Goal: Task Accomplishment & Management: Manage account settings

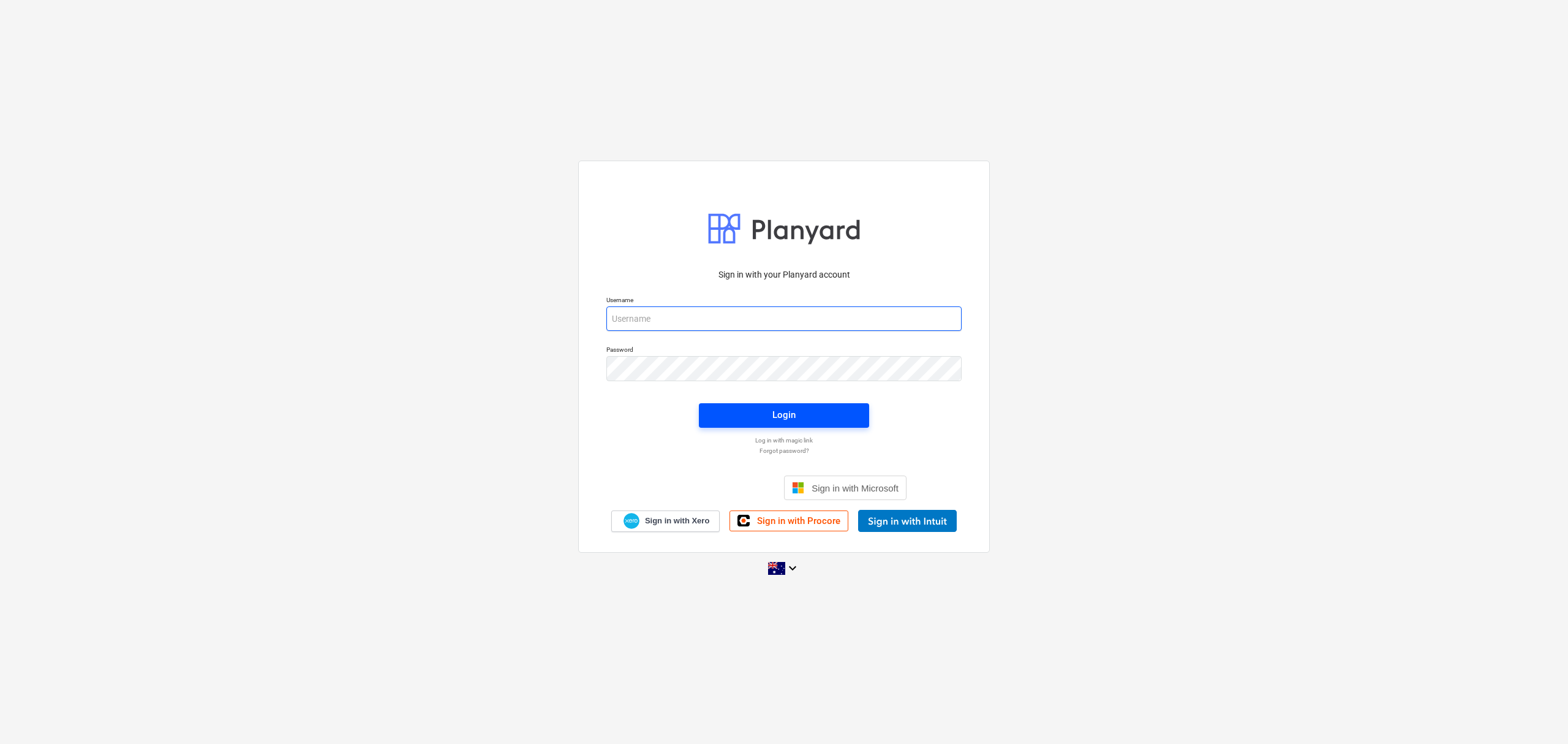
type input "skeane@keanegroup.com.au"
click at [813, 421] on span "Login" at bounding box center [784, 414] width 141 height 16
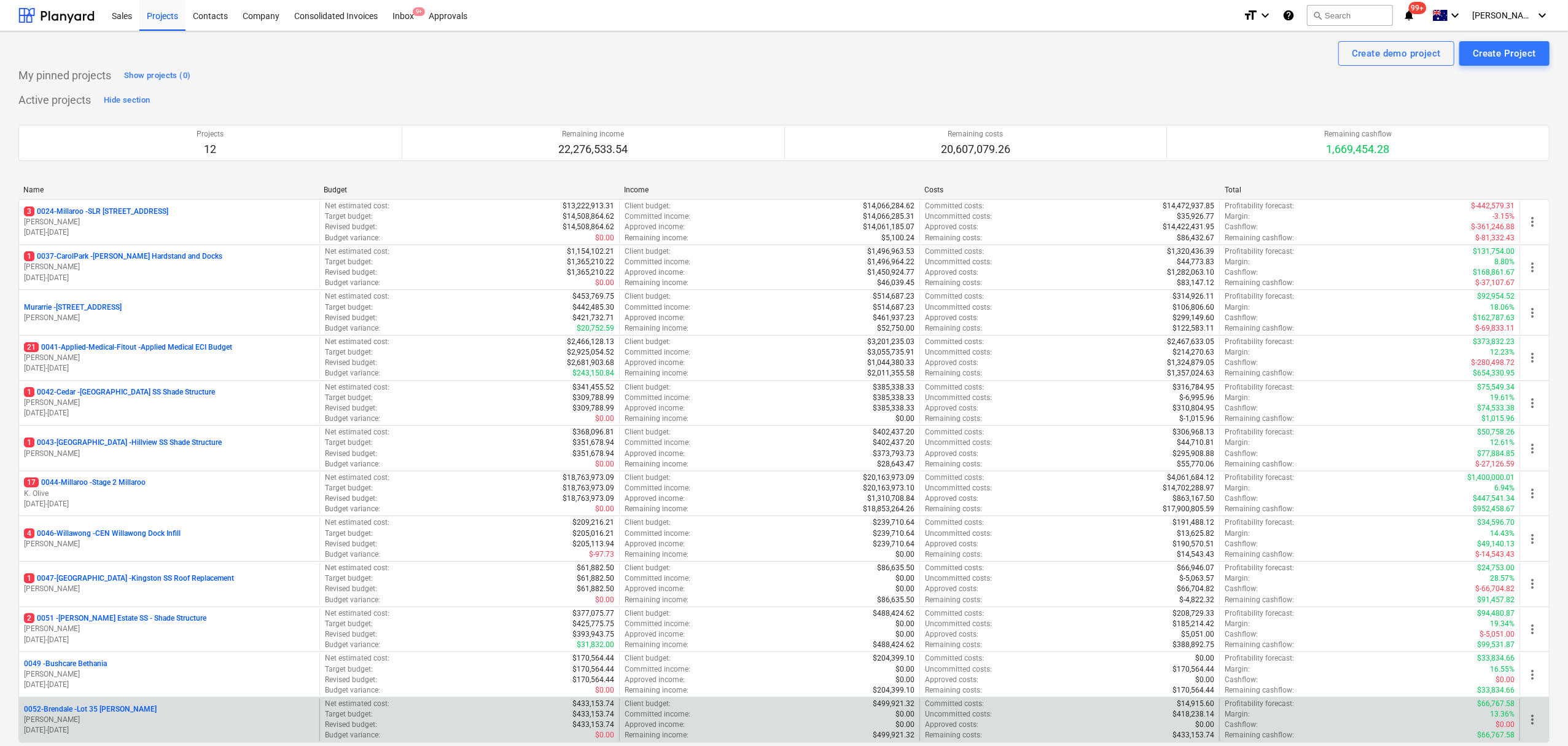
click at [232, 706] on div "0052-Brendale - Lot 35 Griffin, Brendale" at bounding box center [169, 708] width 290 height 10
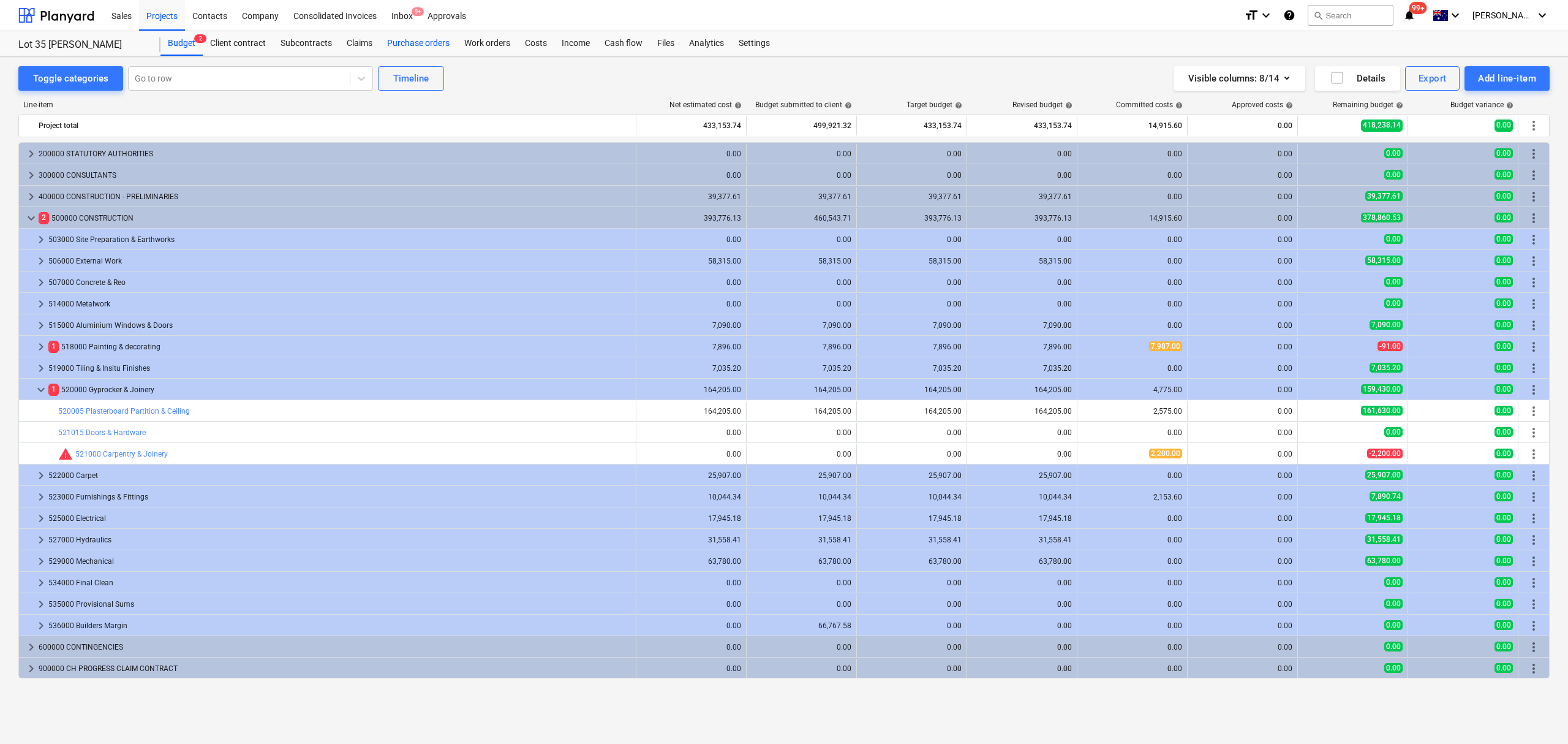
drag, startPoint x: 432, startPoint y: 41, endPoint x: 439, endPoint y: 49, distance: 10.6
click at [432, 41] on div "Purchase orders" at bounding box center [419, 43] width 77 height 25
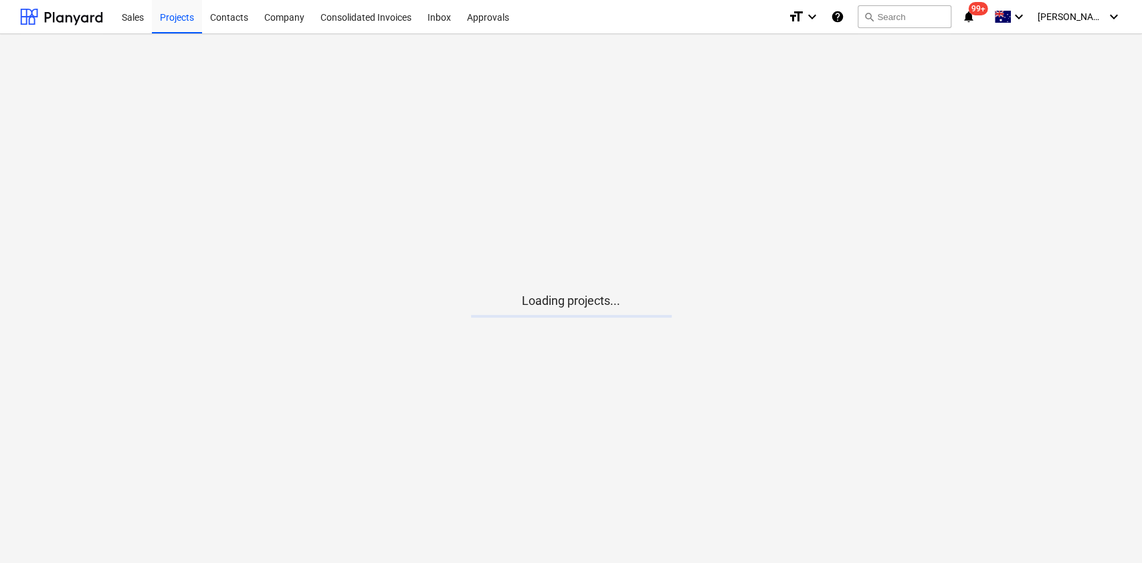
click at [0, 289] on main "Loading projects..." at bounding box center [571, 298] width 1142 height 529
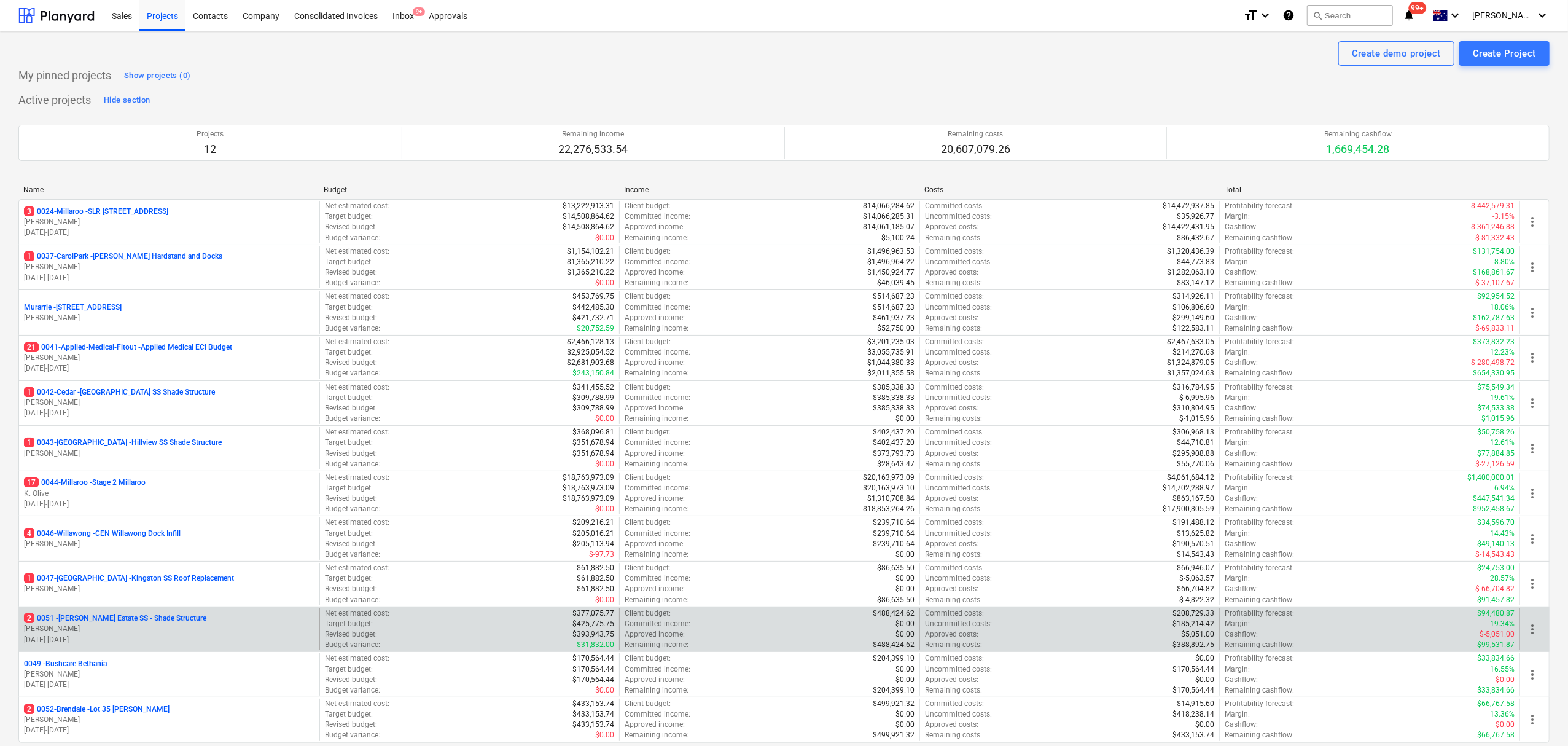
click at [95, 516] on p "[PERSON_NAME]" at bounding box center [169, 628] width 290 height 10
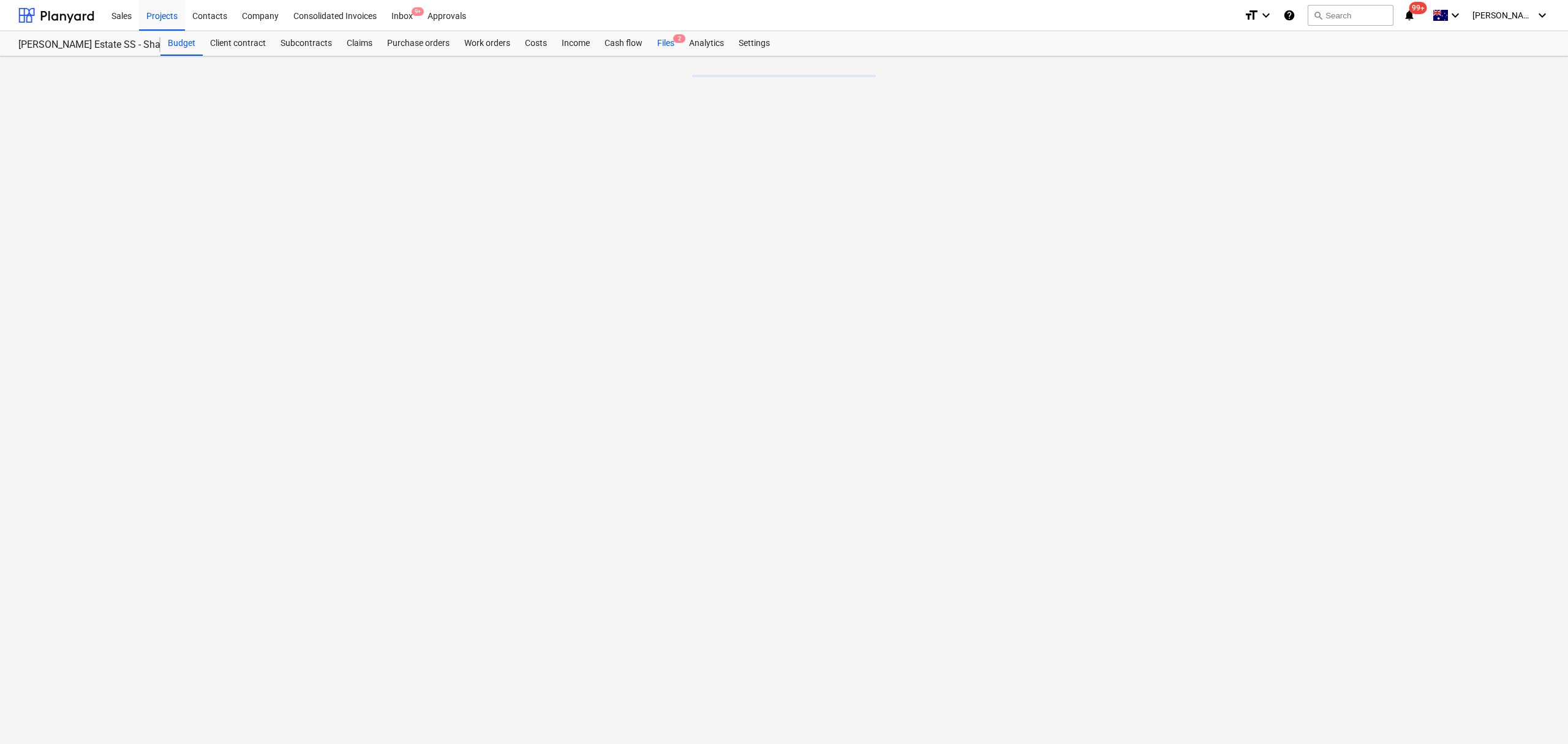
click at [675, 50] on div "Files 2" at bounding box center [666, 43] width 32 height 25
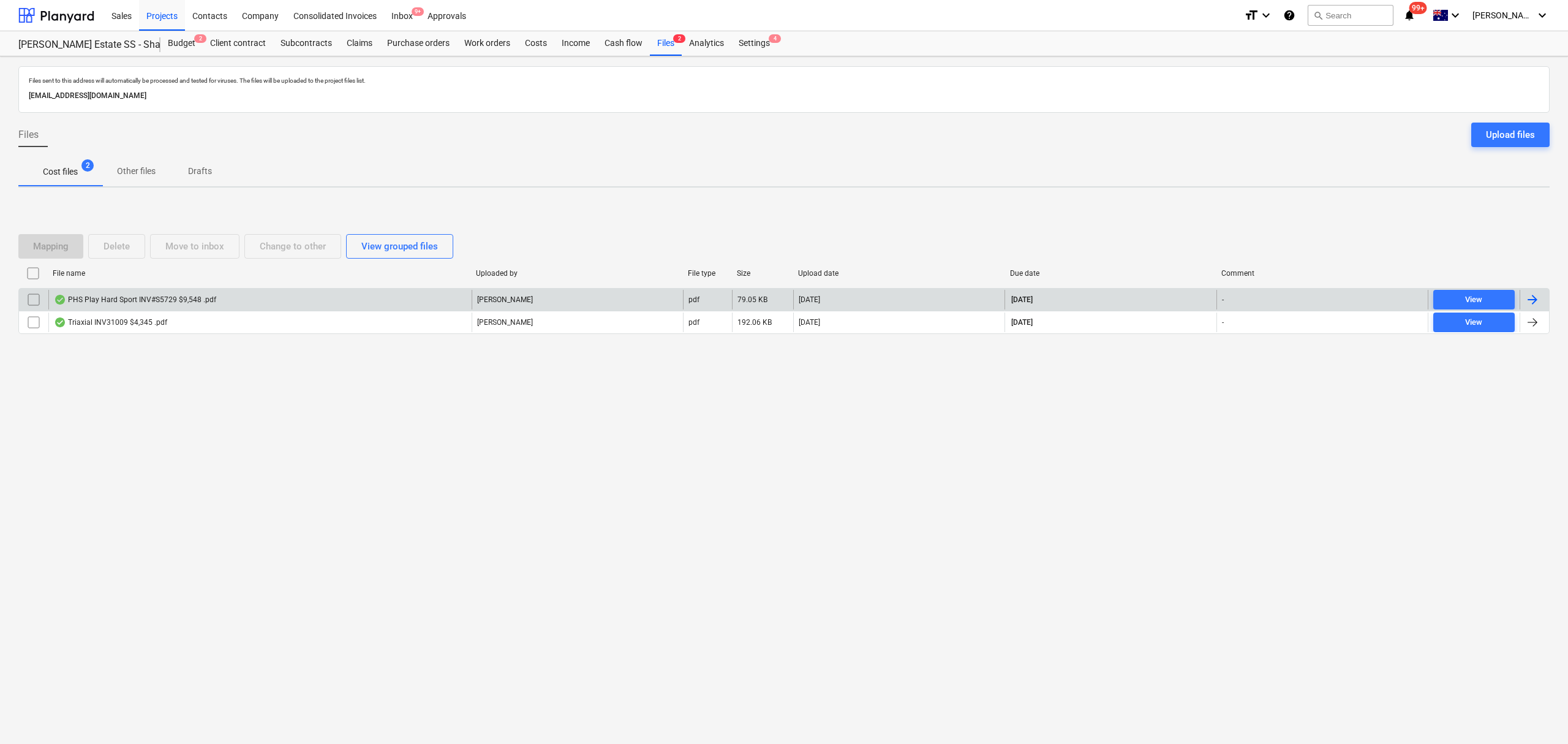
click at [338, 300] on div "PHS Play Hard Sport INV#S5729 $9,548 .pdf" at bounding box center [260, 299] width 423 height 19
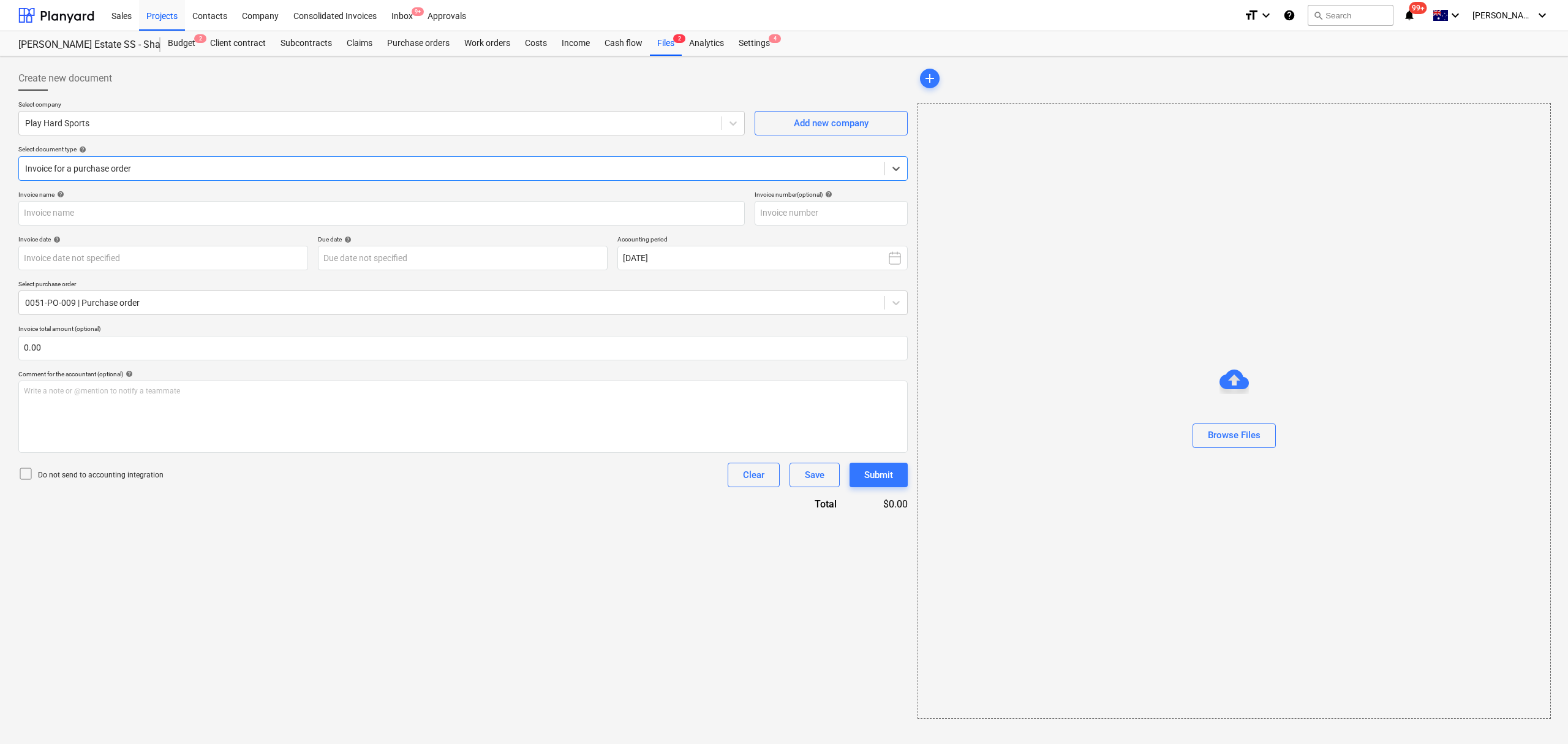
type input "S5729"
type input "[DATE]"
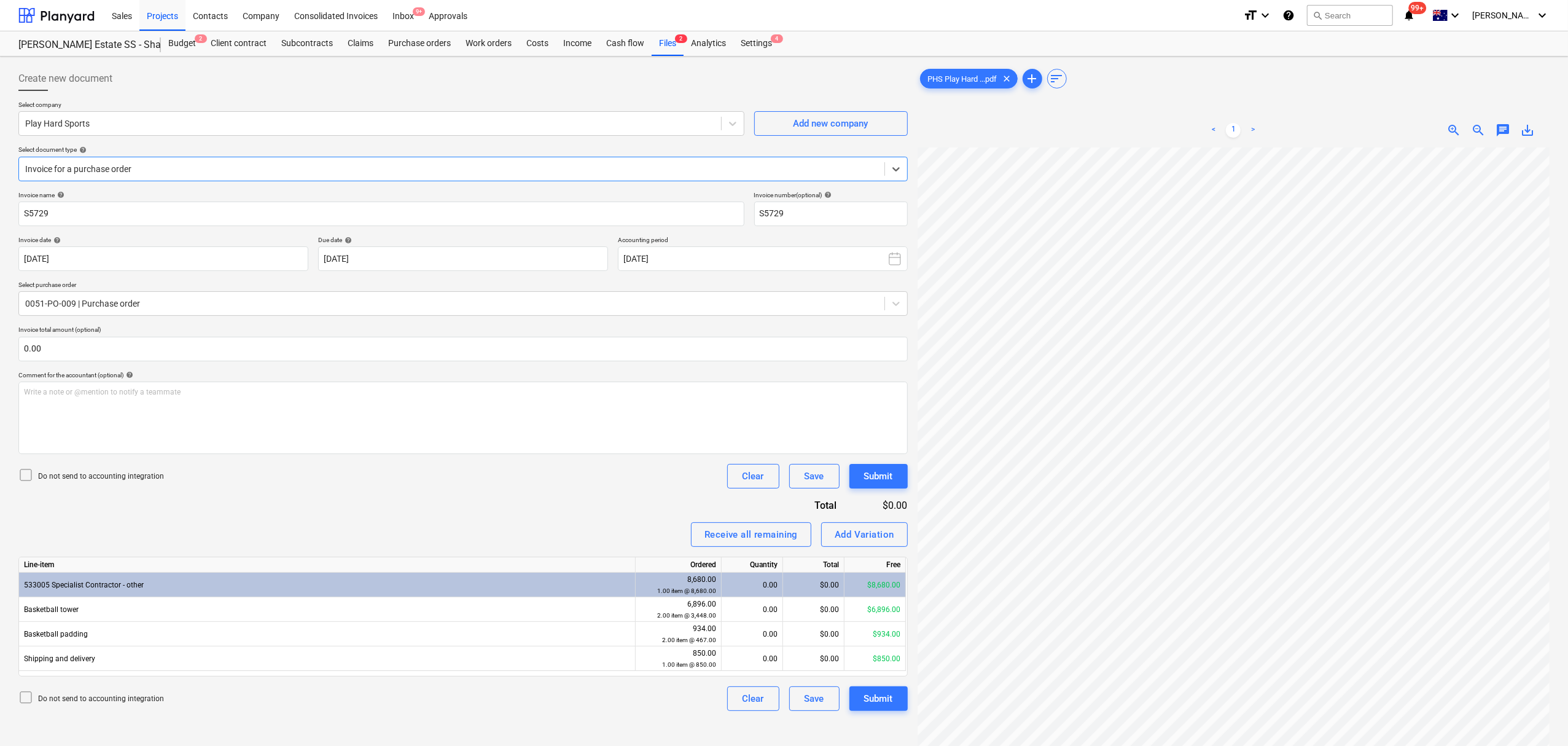
click at [272, 153] on div "Select document type help" at bounding box center [463, 150] width 889 height 8
click at [274, 161] on div "Invoice for a purchase order" at bounding box center [452, 169] width 865 height 17
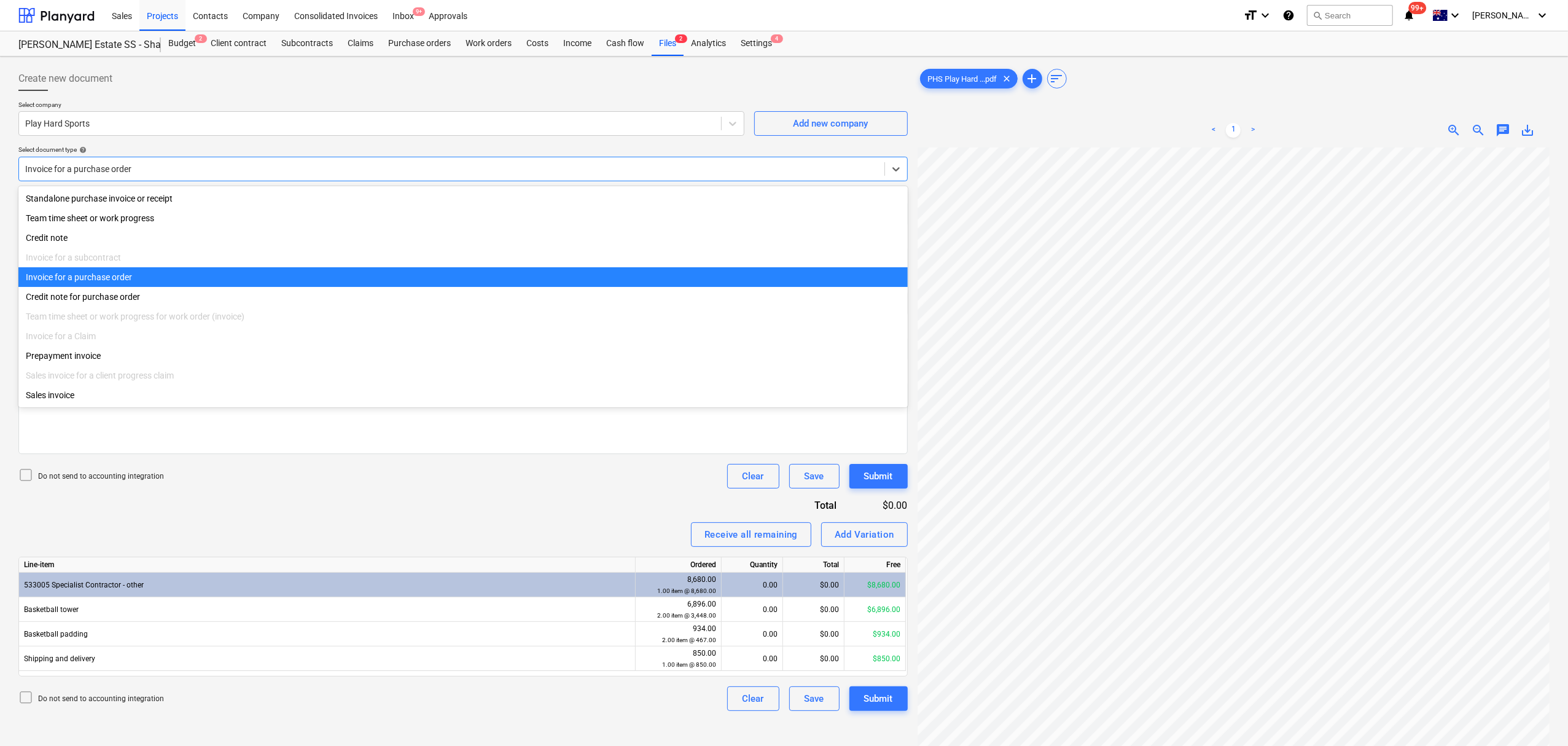
click at [274, 161] on div "Invoice for a purchase order" at bounding box center [452, 169] width 865 height 17
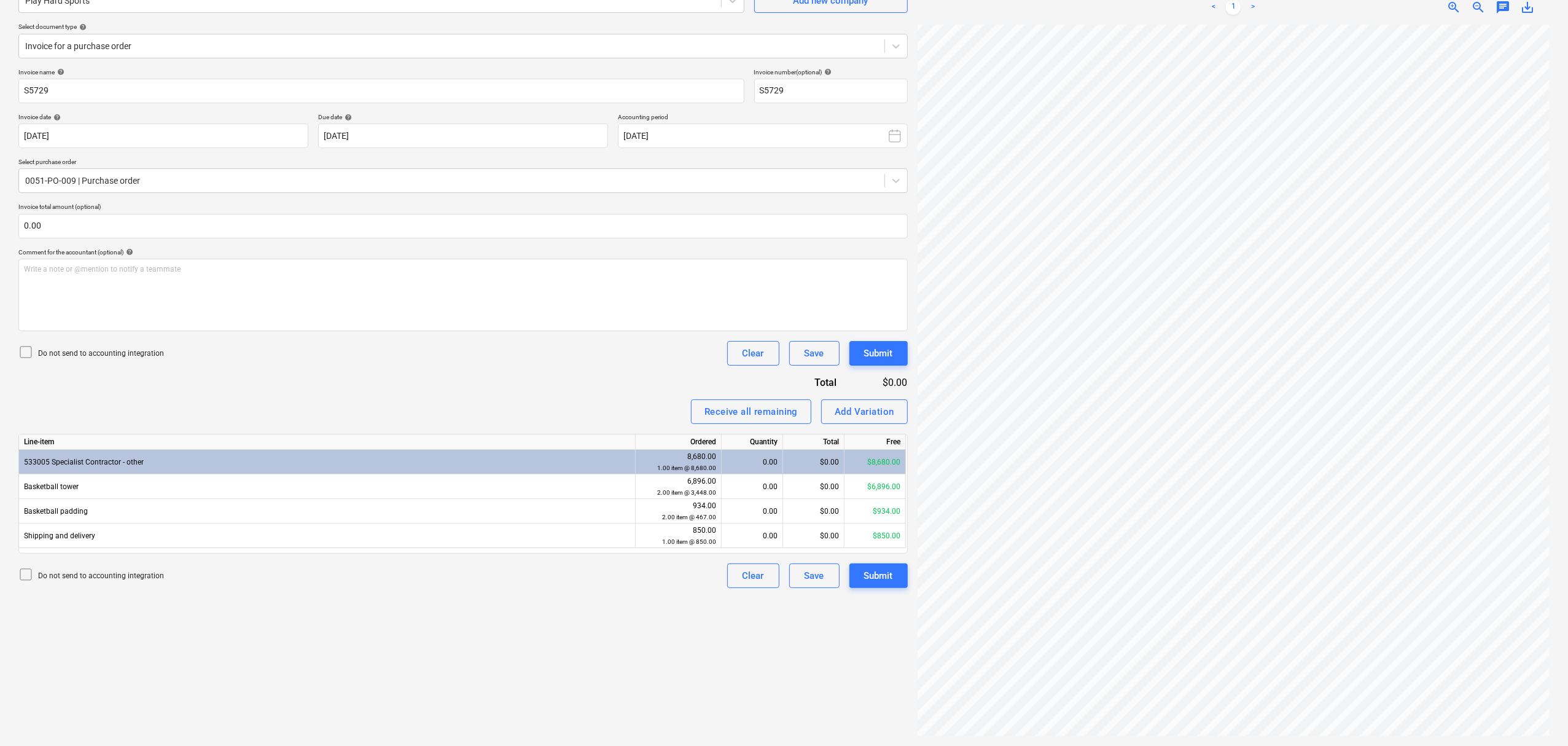
scroll to position [0, 14]
drag, startPoint x: 1505, startPoint y: 15, endPoint x: 1502, endPoint y: 21, distance: 6.7
click at [1048, 16] on div "< 1 > zoom_in zoom_out chat 0 save_alt" at bounding box center [1234, 6] width 632 height 34
drag, startPoint x: 1505, startPoint y: 8, endPoint x: 1502, endPoint y: 18, distance: 10.4
click at [1048, 11] on span "chat" at bounding box center [1504, 7] width 15 height 15
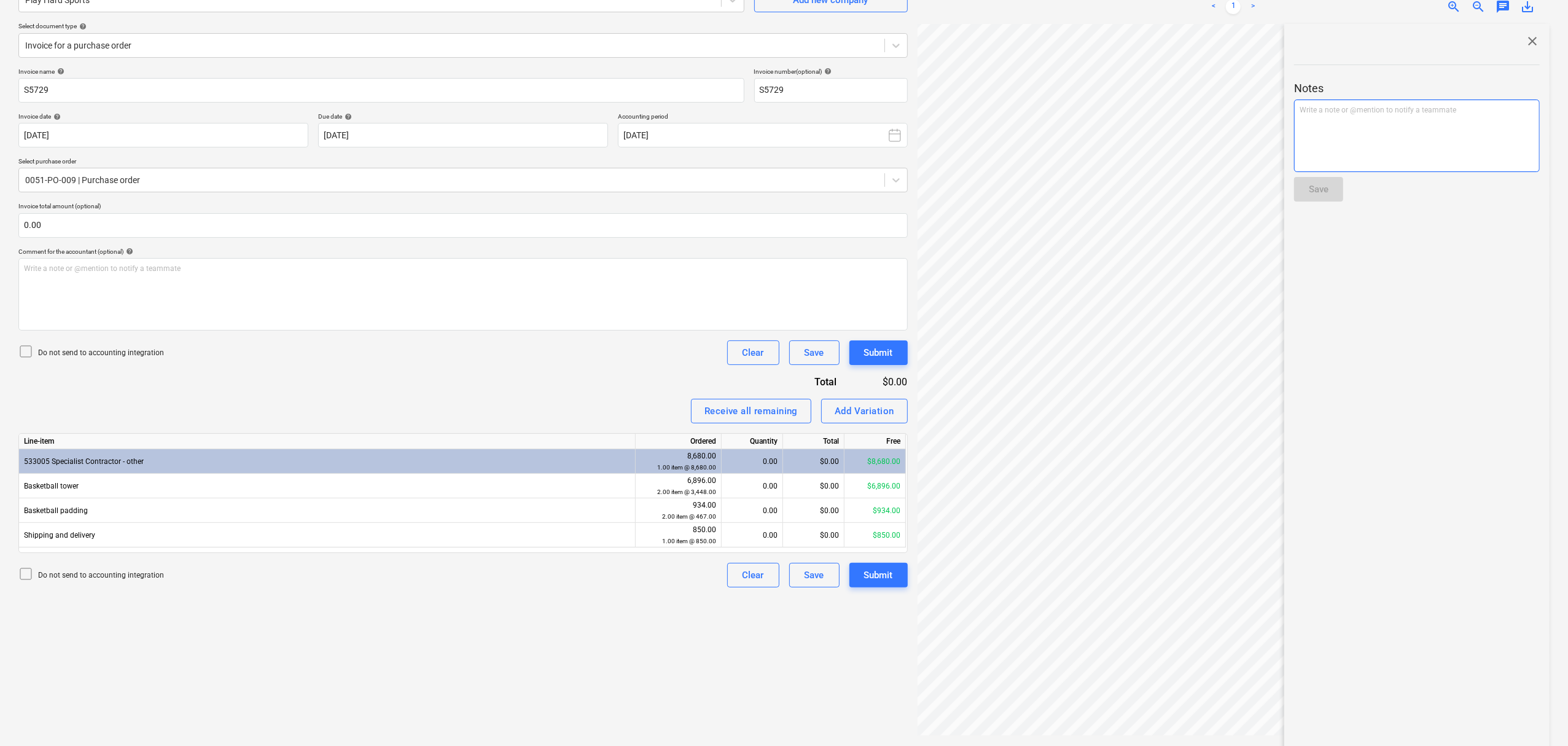
click at [1048, 132] on div "Write a note or @mention to notify a teammate [PERSON_NAME]" at bounding box center [1417, 135] width 246 height 73
click at [1048, 109] on span "needs to be paid prior to delivery" at bounding box center [1415, 110] width 107 height 8
click at [1048, 186] on button "Save" at bounding box center [1319, 189] width 50 height 25
click at [1048, 47] on span "close" at bounding box center [1533, 41] width 15 height 15
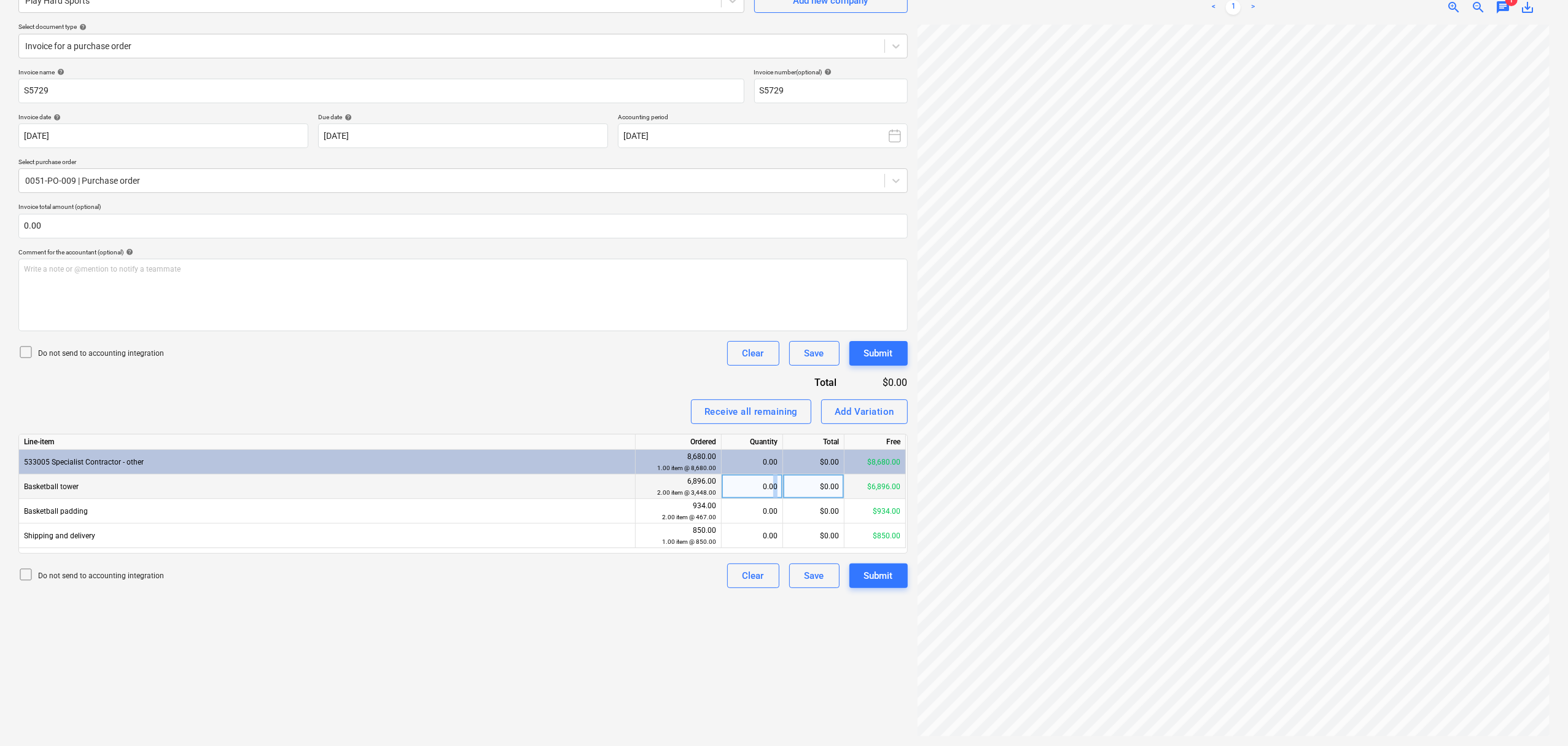
click at [775, 487] on div "0.00" at bounding box center [752, 486] width 51 height 25
type input "2"
click at [767, 504] on div "0.00" at bounding box center [752, 511] width 51 height 25
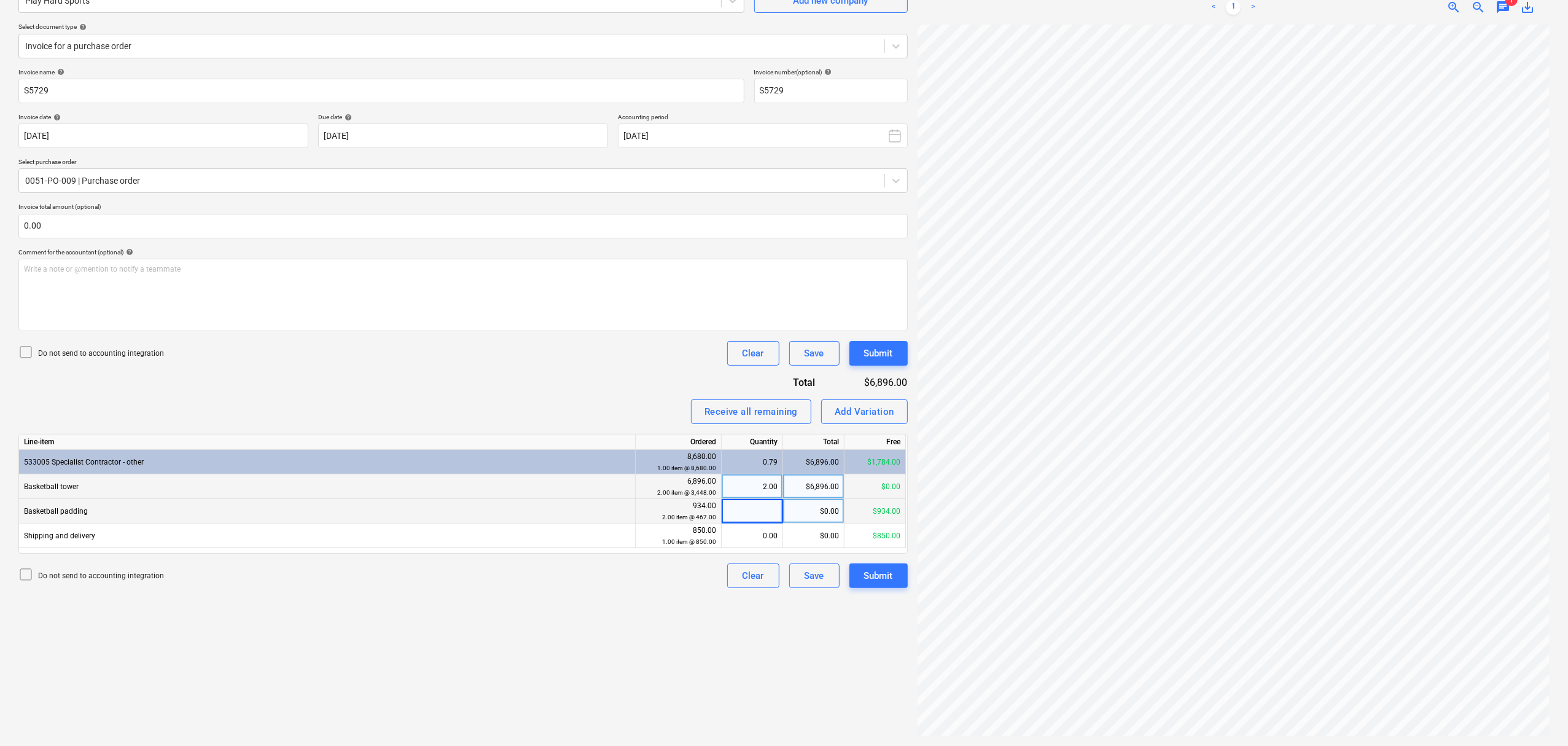
type input "2"
drag, startPoint x: 773, startPoint y: 532, endPoint x: 891, endPoint y: 514, distance: 119.4
click at [773, 516] on div "0.00" at bounding box center [752, 536] width 51 height 25
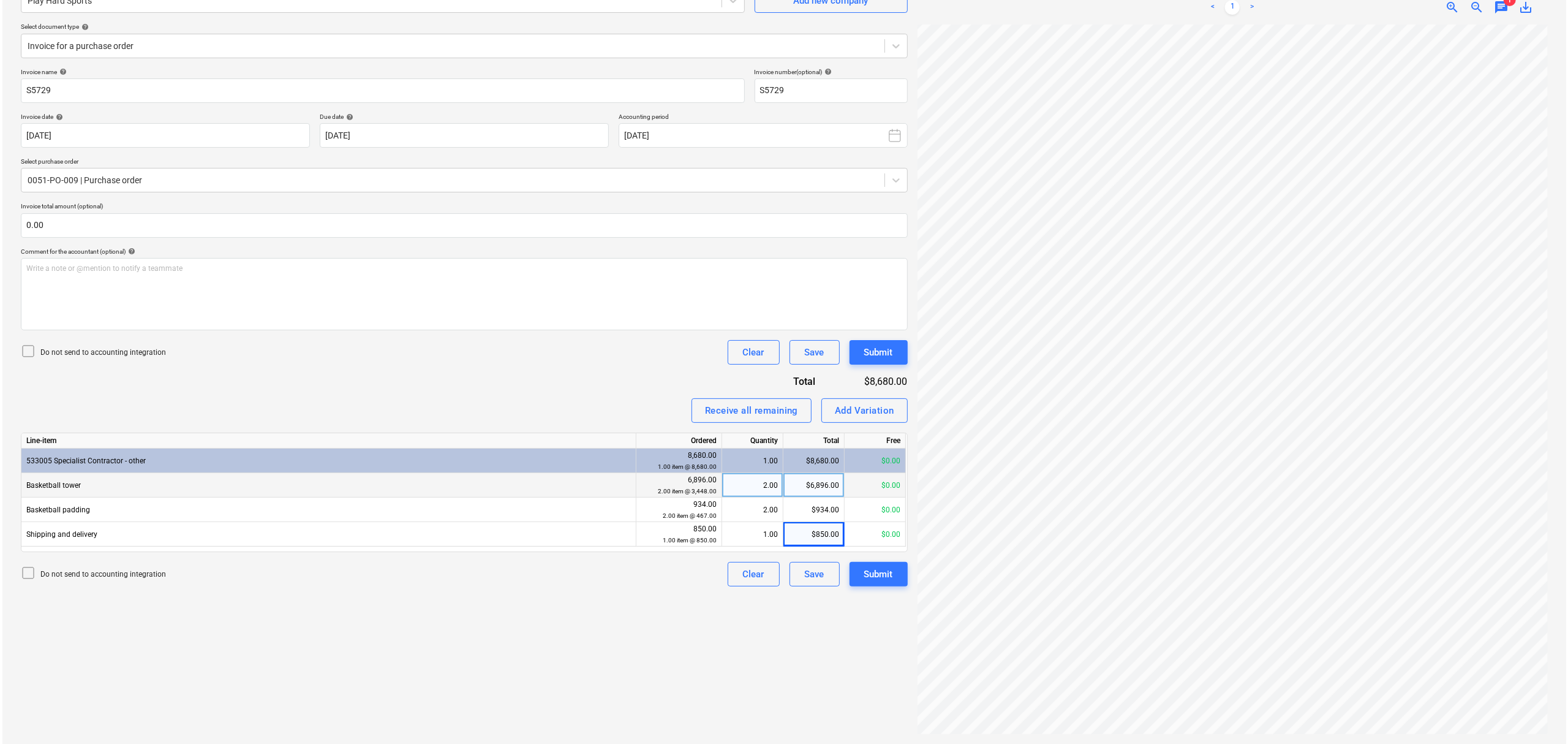
scroll to position [200, 14]
click at [883, 515] on div "Submit" at bounding box center [876, 574] width 28 height 16
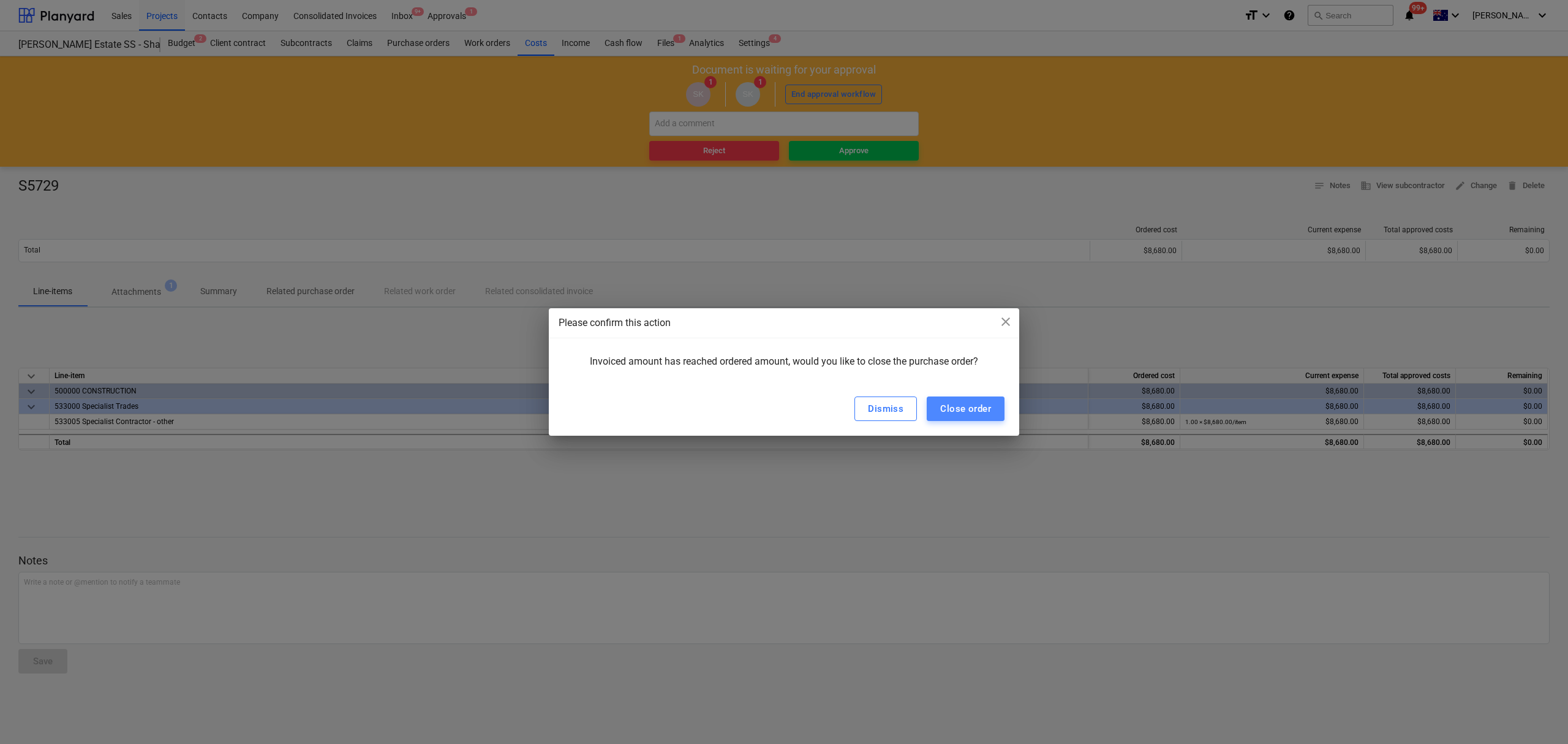
drag, startPoint x: 964, startPoint y: 403, endPoint x: 987, endPoint y: 415, distance: 25.9
click at [964, 402] on div "Close order" at bounding box center [966, 408] width 51 height 16
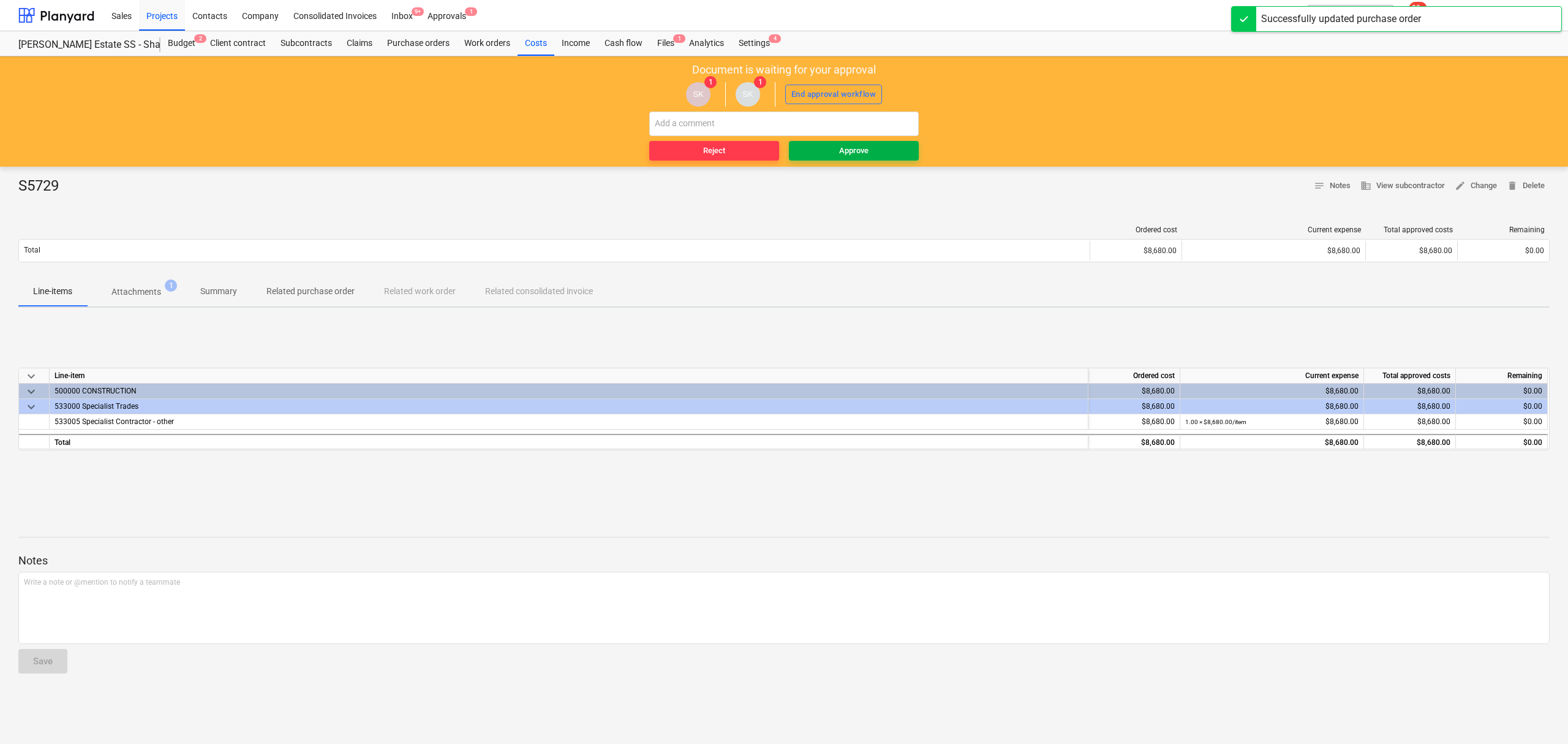
click at [876, 157] on span "Approve" at bounding box center [854, 150] width 120 height 14
